Goal: Information Seeking & Learning: Learn about a topic

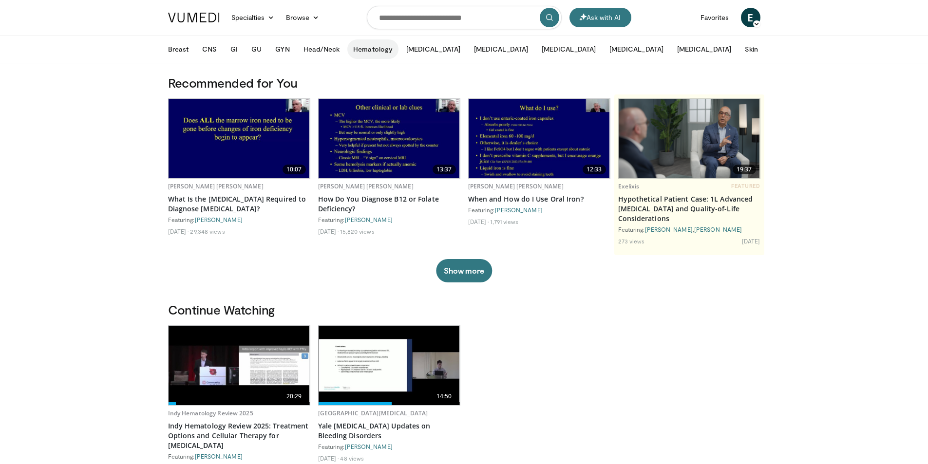
click at [367, 49] on button "Hematology" at bounding box center [372, 48] width 51 height 19
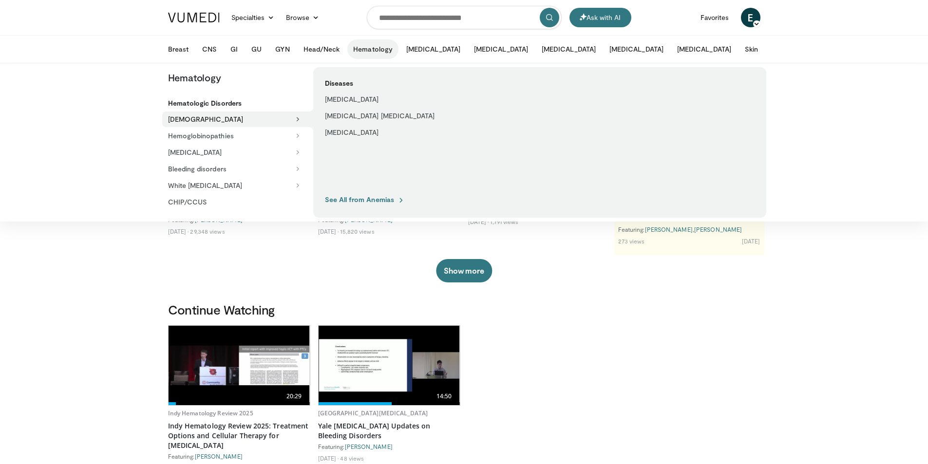
click at [205, 122] on button "[DEMOGRAPHIC_DATA]" at bounding box center [237, 120] width 151 height 16
click at [363, 201] on link "See All from Anemias" at bounding box center [365, 199] width 80 height 9
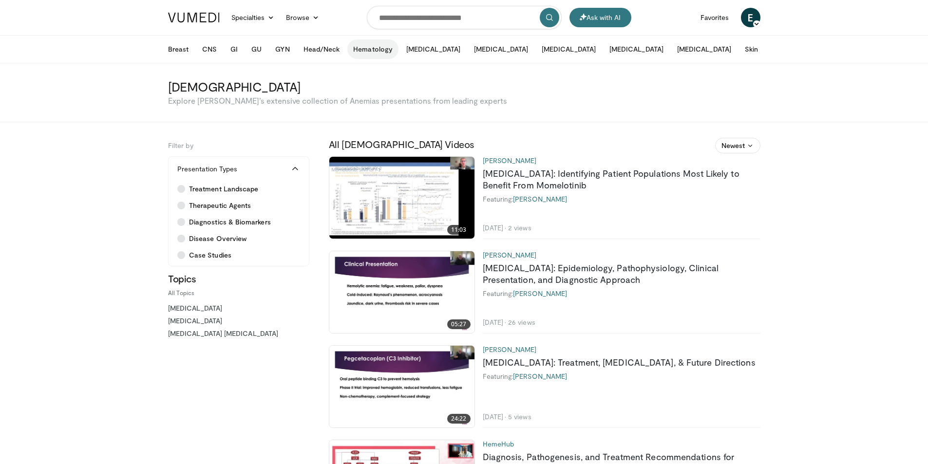
click at [367, 45] on button "Hematology" at bounding box center [372, 48] width 51 height 19
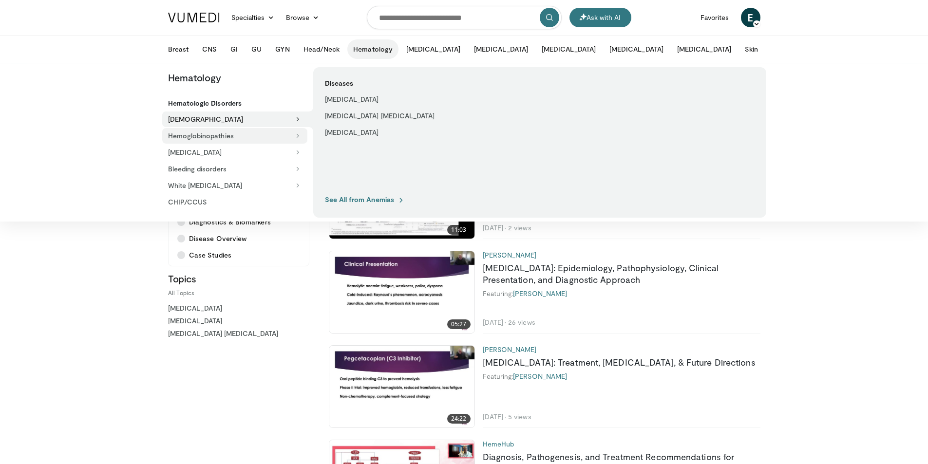
click at [214, 136] on button "Hemoglobinopathies" at bounding box center [234, 136] width 145 height 16
click at [396, 198] on link "See All from Hemoglobinopathies" at bounding box center [384, 199] width 119 height 9
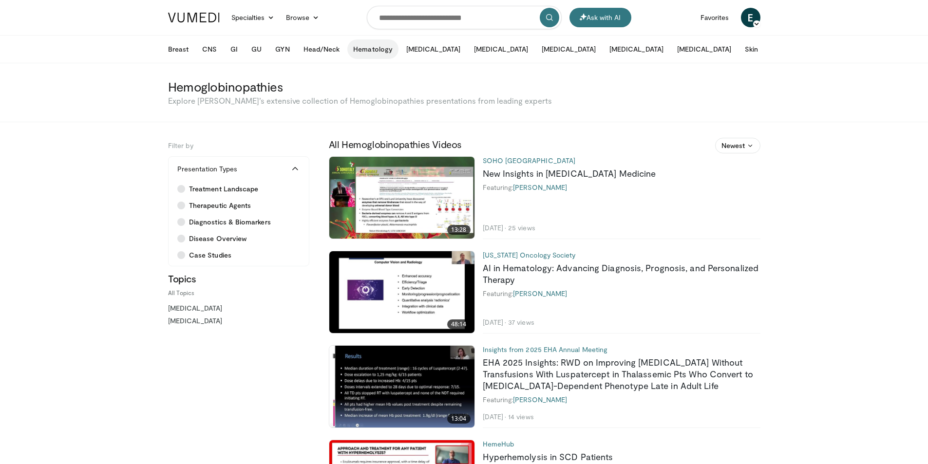
click at [359, 51] on button "Hematology" at bounding box center [372, 48] width 51 height 19
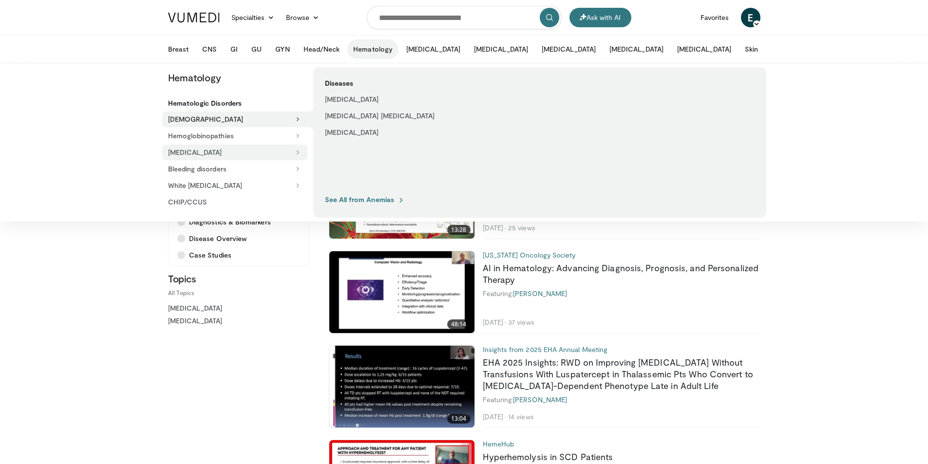
click at [221, 153] on button "[MEDICAL_DATA]" at bounding box center [234, 153] width 145 height 16
click at [381, 195] on link "See All from [MEDICAL_DATA]" at bounding box center [379, 199] width 108 height 9
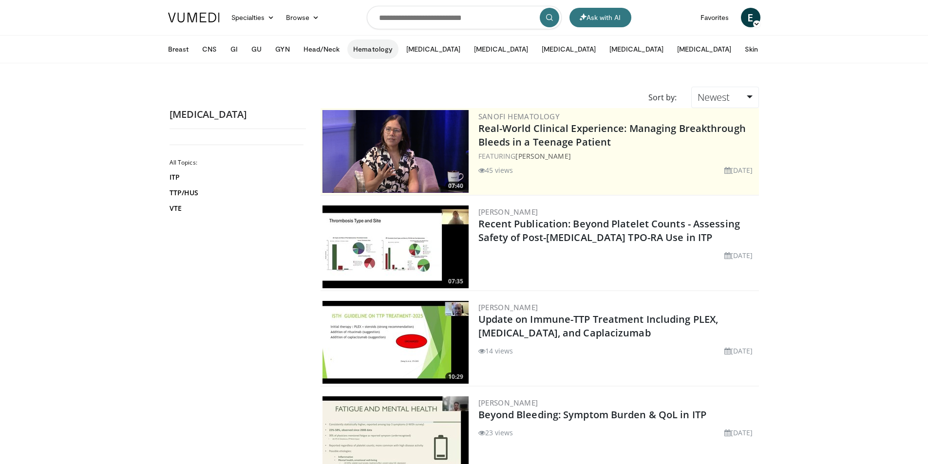
click at [381, 46] on button "Hematology" at bounding box center [372, 48] width 51 height 19
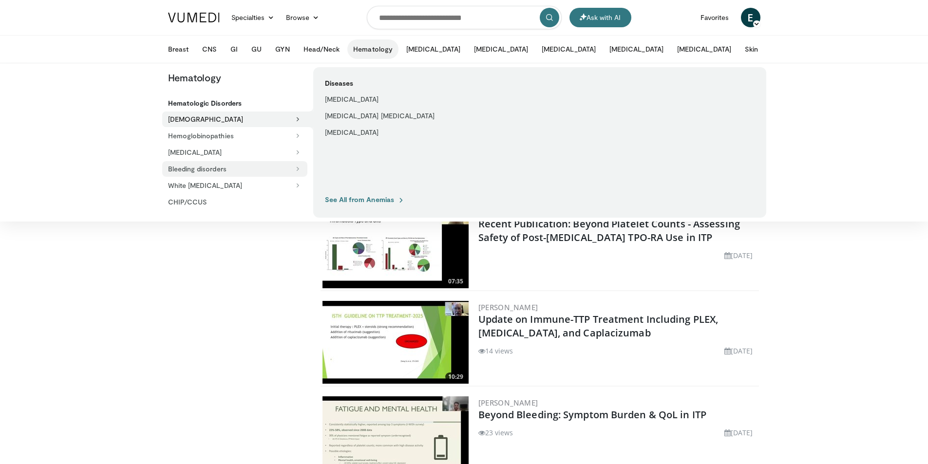
click at [225, 167] on button "Bleeding disorders" at bounding box center [234, 169] width 145 height 16
click at [235, 187] on button "White [MEDICAL_DATA]" at bounding box center [234, 186] width 145 height 16
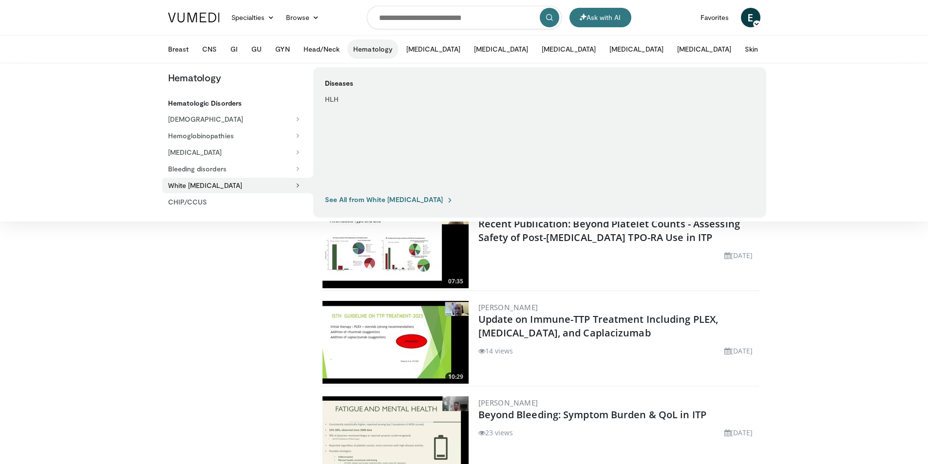
click at [357, 201] on link "See All from White blood disorders" at bounding box center [389, 199] width 129 height 9
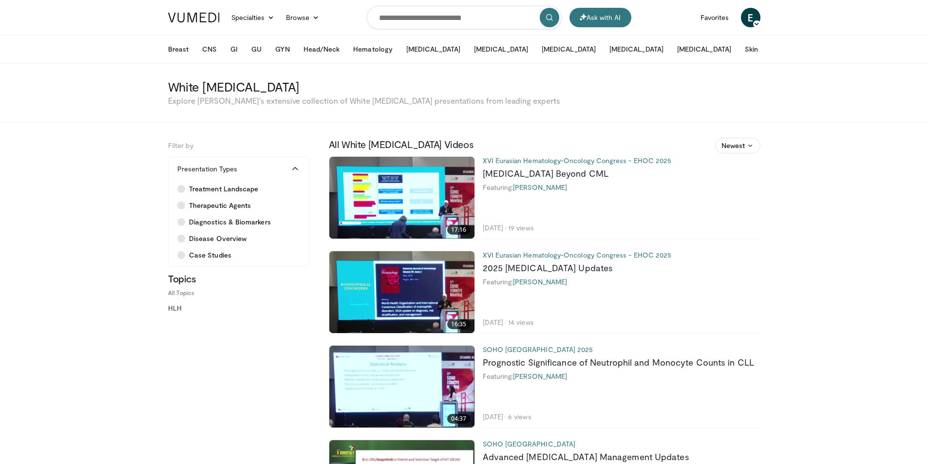
scroll to position [49, 0]
